Goal: Information Seeking & Learning: Find specific fact

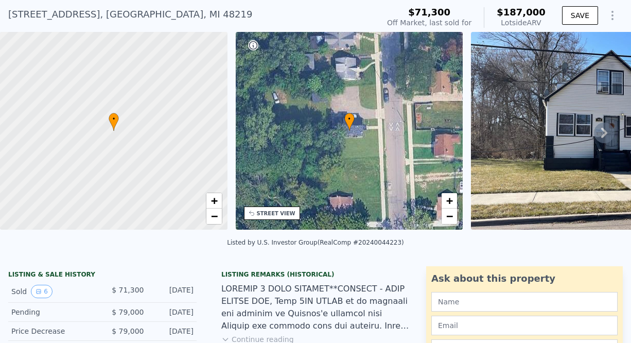
scroll to position [4, 0]
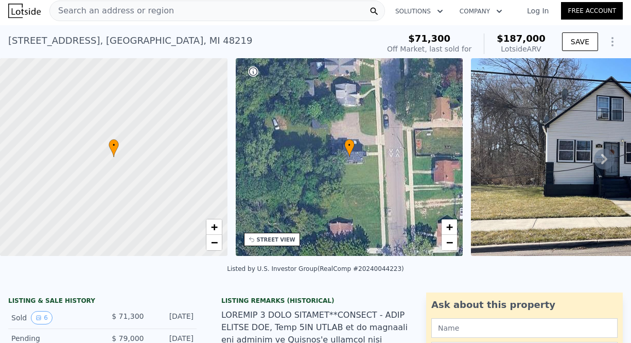
click at [160, 178] on div at bounding box center [113, 157] width 273 height 237
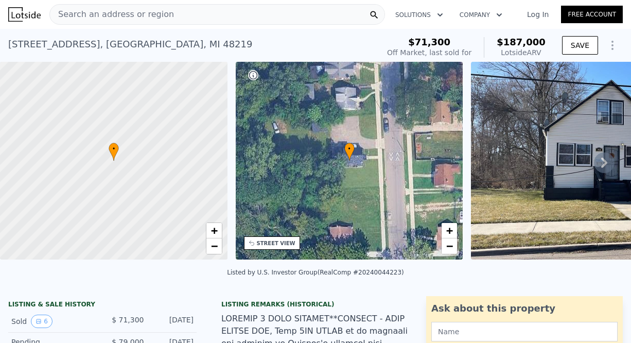
click at [594, 166] on icon at bounding box center [604, 162] width 21 height 21
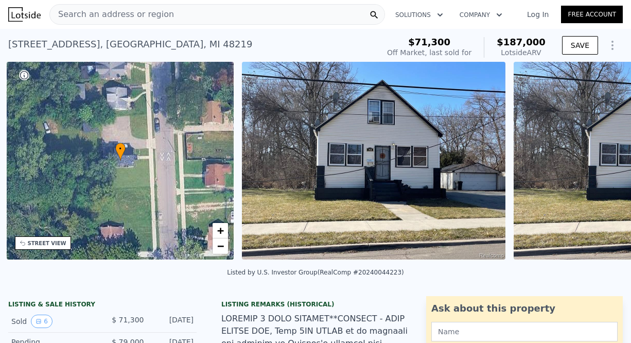
scroll to position [0, 239]
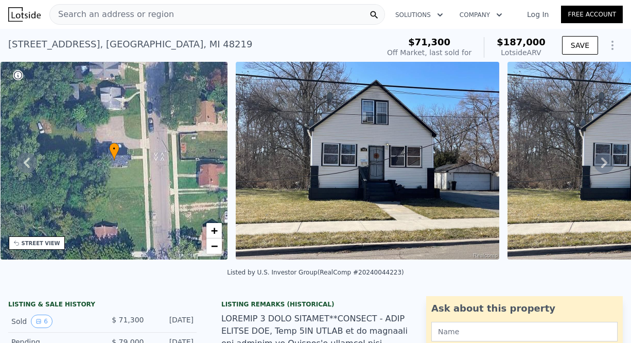
click at [343, 204] on img at bounding box center [368, 161] width 264 height 198
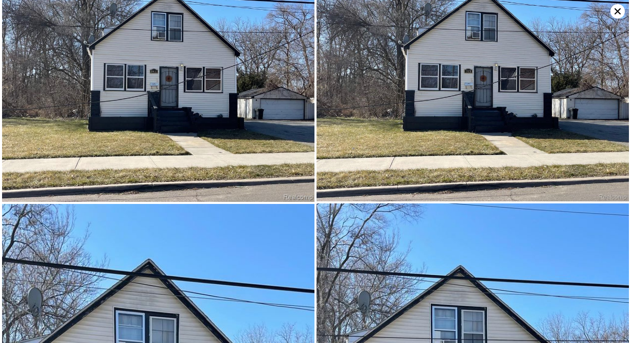
scroll to position [0, 0]
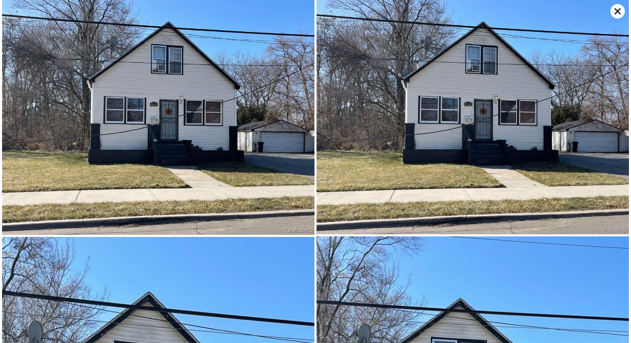
click at [618, 12] on icon at bounding box center [617, 11] width 14 height 14
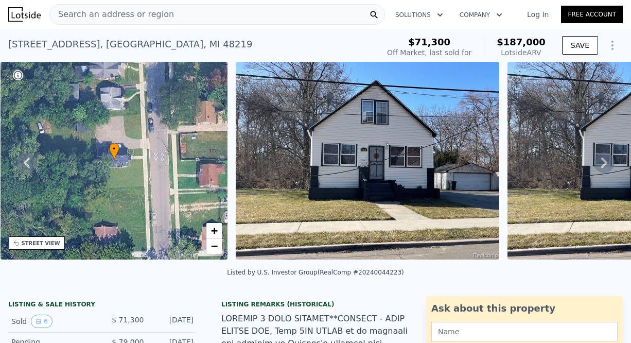
click at [598, 161] on icon at bounding box center [604, 162] width 21 height 21
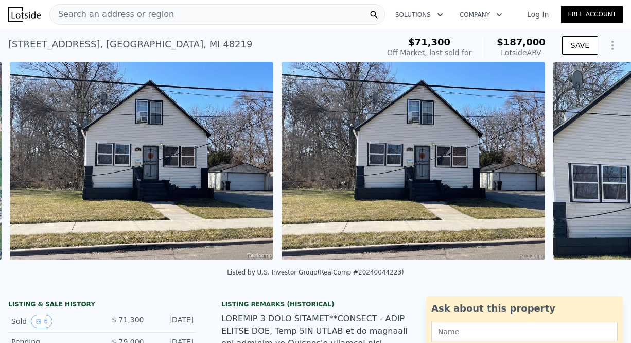
scroll to position [0, 471]
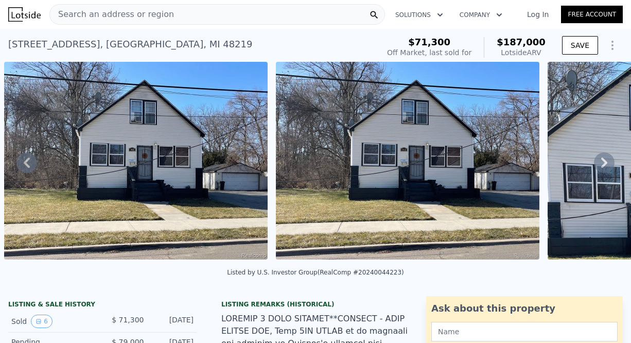
click at [594, 168] on icon at bounding box center [604, 162] width 21 height 21
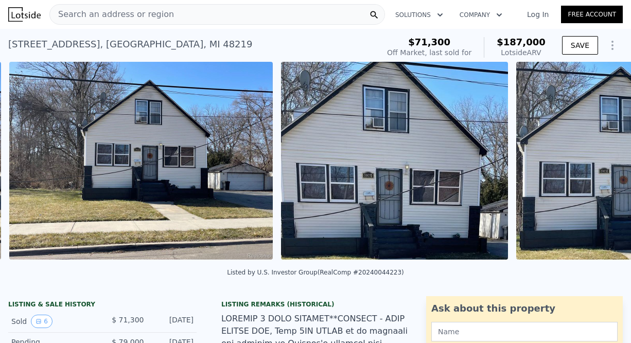
scroll to position [0, 742]
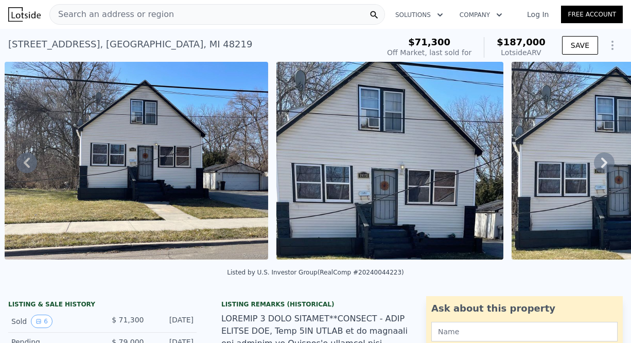
click at [599, 170] on icon at bounding box center [604, 162] width 21 height 21
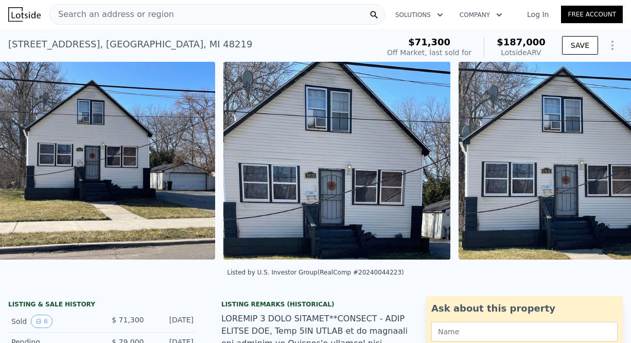
scroll to position [0, 1014]
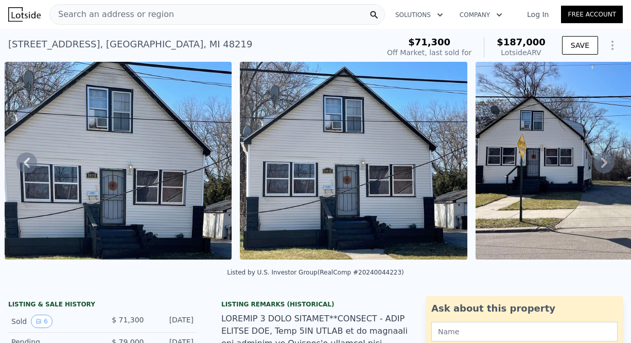
click at [598, 169] on icon at bounding box center [604, 162] width 21 height 21
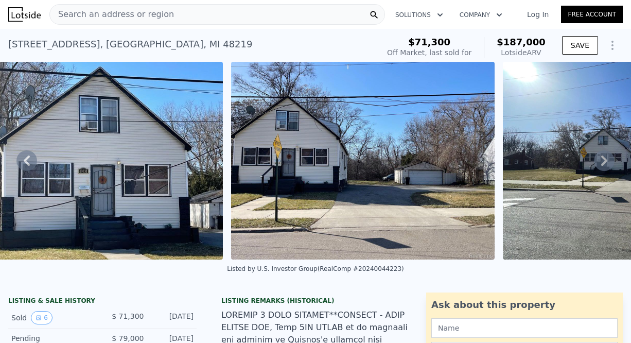
click at [598, 169] on icon at bounding box center [604, 160] width 21 height 21
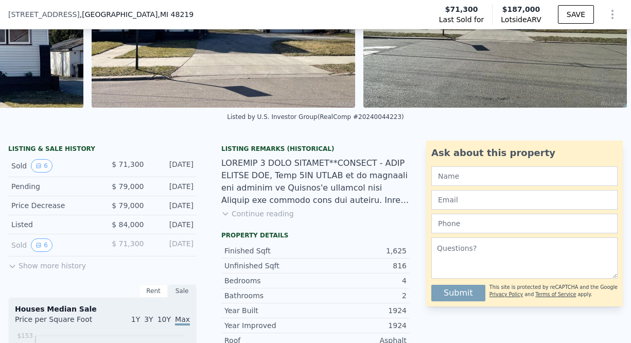
scroll to position [151, 0]
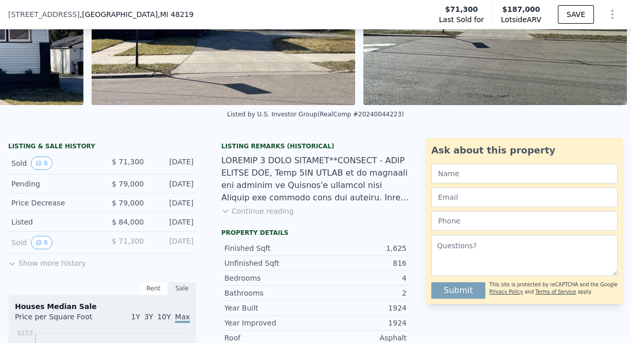
click at [255, 216] on button "Continue reading" at bounding box center [257, 211] width 73 height 10
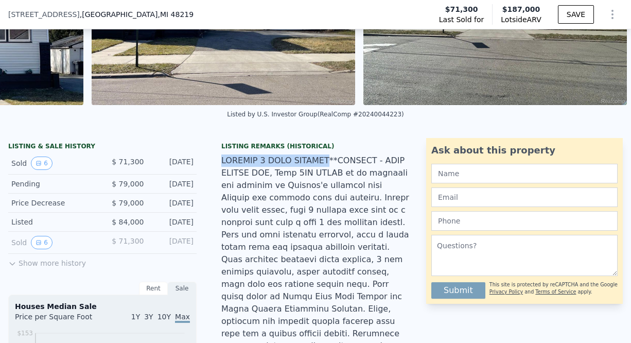
drag, startPoint x: 312, startPoint y: 168, endPoint x: 215, endPoint y: 167, distance: 97.8
click at [215, 167] on div "Listing Remarks (Historical) Show less" at bounding box center [315, 325] width 205 height 366
copy div "SECTION 8 FULL VOUCHER"
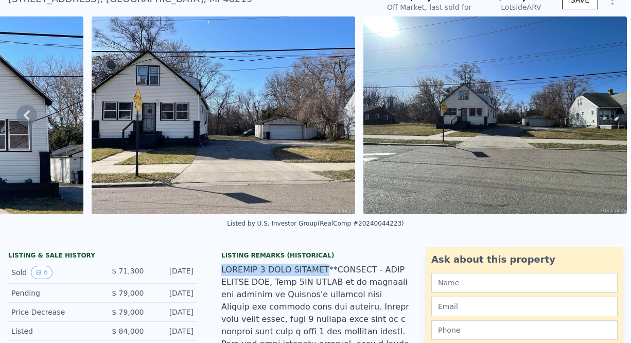
scroll to position [4, 0]
